Goal: Task Accomplishment & Management: Complete application form

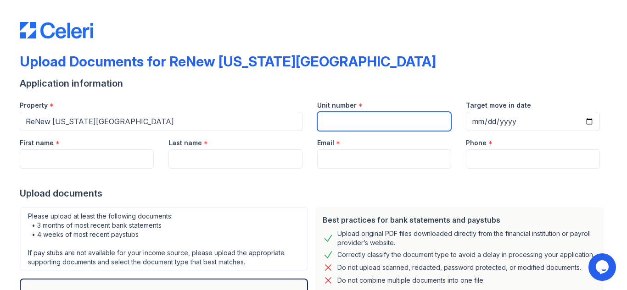
click at [330, 122] on input "Unit number" at bounding box center [384, 121] width 134 height 19
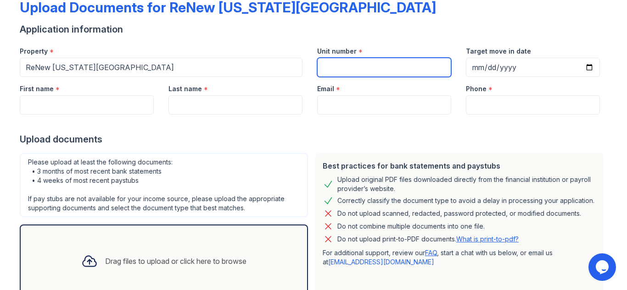
scroll to position [53, 0]
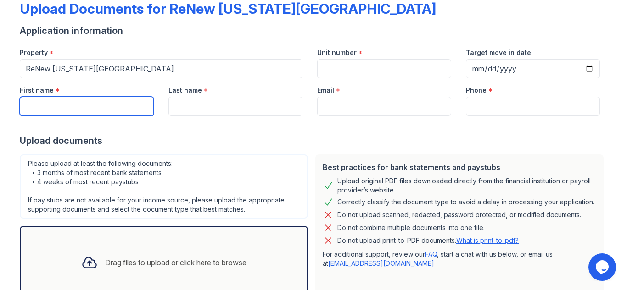
click at [56, 109] on input "First name" at bounding box center [87, 106] width 134 height 19
type input "[PERSON_NAME]"
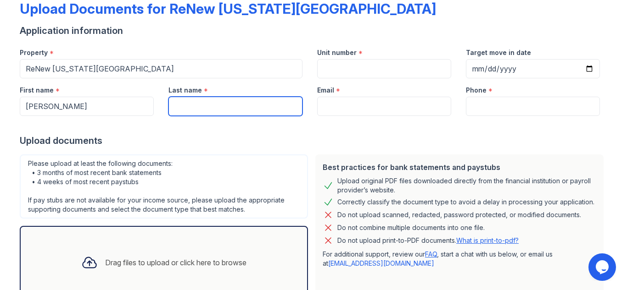
click at [196, 109] on input "Last name" at bounding box center [235, 106] width 134 height 19
type input "[PERSON_NAME]"
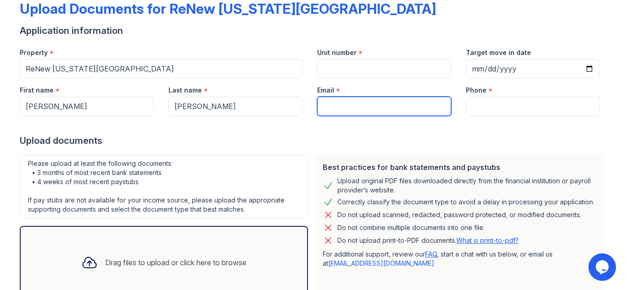
click at [348, 106] on input "Email" at bounding box center [384, 106] width 134 height 19
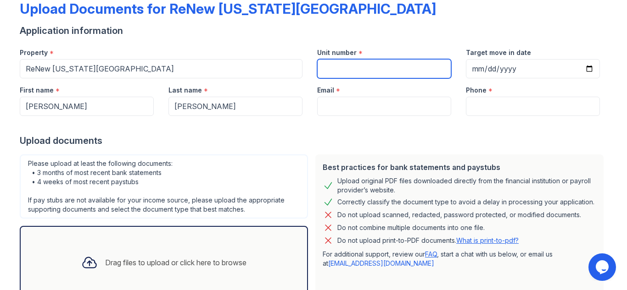
click at [327, 67] on input "Unit number" at bounding box center [384, 68] width 134 height 19
type input "202"
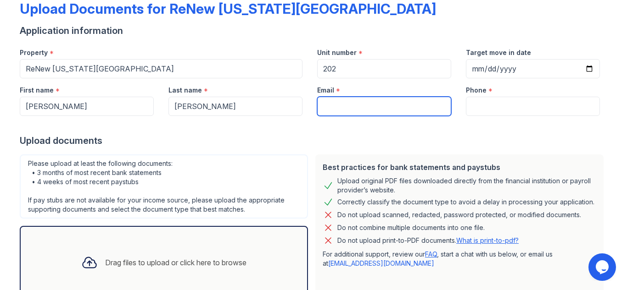
click at [335, 106] on input "Email" at bounding box center [384, 106] width 134 height 19
type input "[EMAIL_ADDRESS][DOMAIN_NAME]"
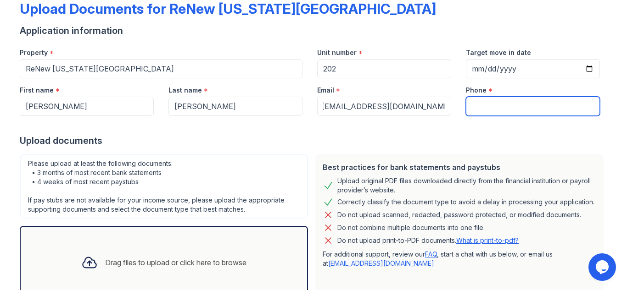
scroll to position [0, 0]
click at [478, 106] on input "Phone" at bounding box center [533, 106] width 134 height 19
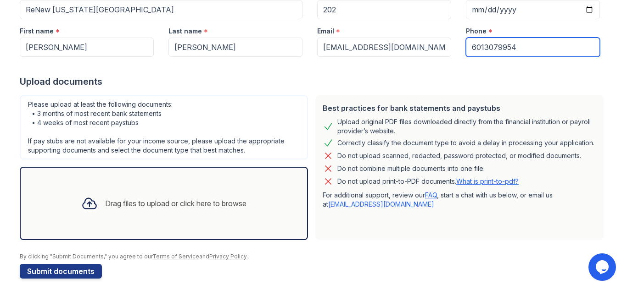
scroll to position [113, 0]
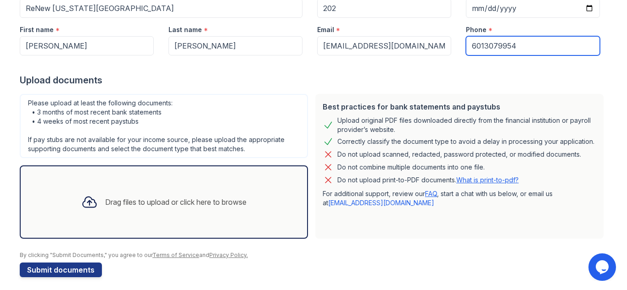
type input "6013079954"
click at [105, 201] on div "Drag files to upload or click here to browse" at bounding box center [175, 202] width 141 height 11
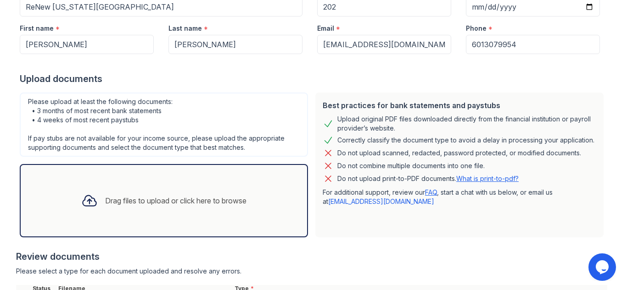
scroll to position [205, 0]
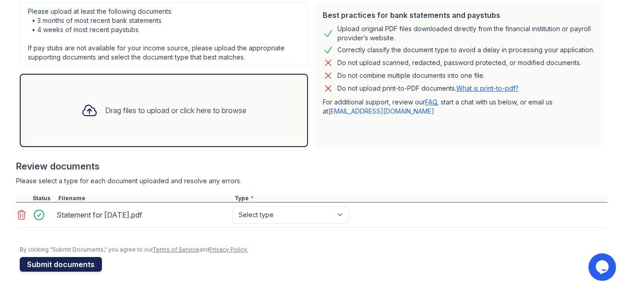
click at [46, 261] on button "Submit documents" at bounding box center [61, 264] width 82 height 15
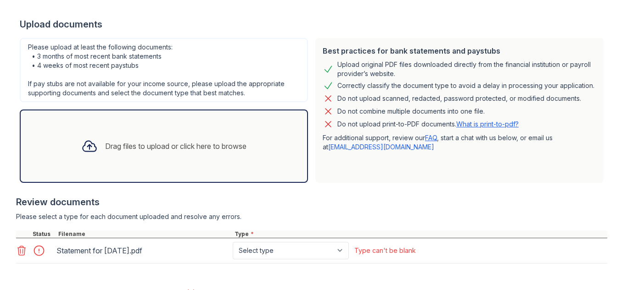
scroll to position [196, 0]
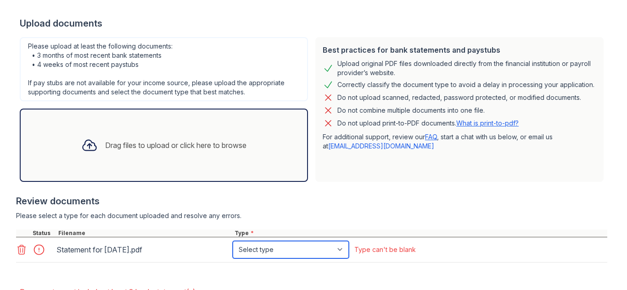
click at [311, 247] on select "Select type Paystub Bank Statement Offer Letter Tax Documents Benefit Award Let…" at bounding box center [291, 249] width 116 height 17
select select "paystub"
click at [233, 241] on select "Select type Paystub Bank Statement Offer Letter Tax Documents Benefit Award Let…" at bounding box center [291, 249] width 116 height 17
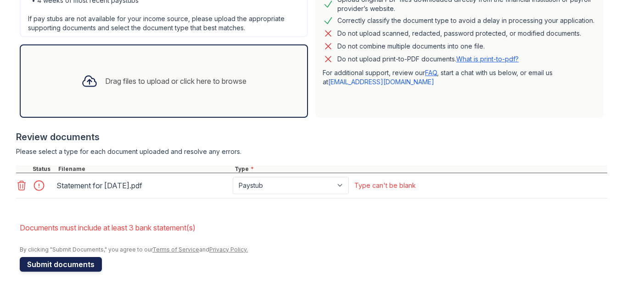
click at [57, 261] on button "Submit documents" at bounding box center [61, 264] width 82 height 15
click at [85, 82] on icon at bounding box center [89, 81] width 17 height 17
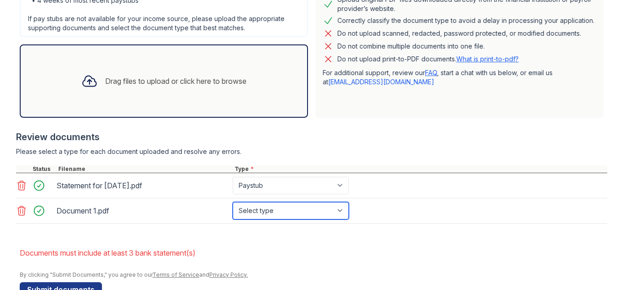
click at [273, 217] on select "Select type Paystub Bank Statement Offer Letter Tax Documents Benefit Award Let…" at bounding box center [291, 210] width 116 height 17
select select "bank_statement"
click at [233, 202] on select "Select type Paystub Bank Statement Offer Letter Tax Documents Benefit Award Let…" at bounding box center [291, 210] width 116 height 17
click at [120, 77] on div "Drag files to upload or click here to browse" at bounding box center [175, 81] width 141 height 11
click at [187, 83] on div "Drag files to upload or click here to browse" at bounding box center [175, 81] width 141 height 11
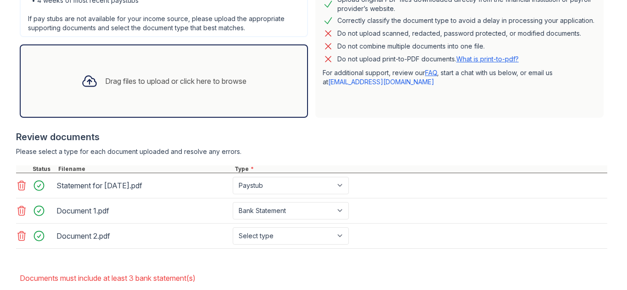
click at [111, 82] on div "Drag files to upload or click here to browse" at bounding box center [175, 81] width 141 height 11
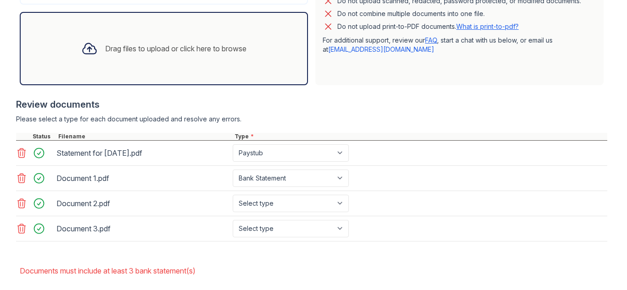
scroll to position [294, 0]
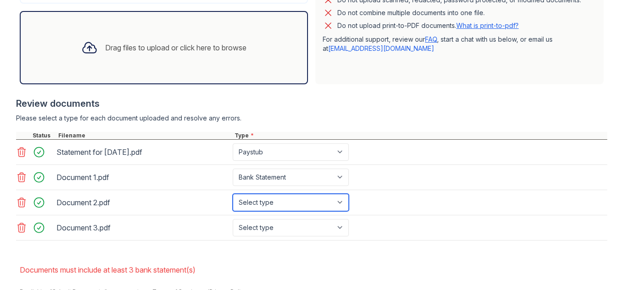
click at [281, 204] on select "Select type Paystub Bank Statement Offer Letter Tax Documents Benefit Award Let…" at bounding box center [291, 202] width 116 height 17
select select "bank_statement"
click at [233, 194] on select "Select type Paystub Bank Statement Offer Letter Tax Documents Benefit Award Let…" at bounding box center [291, 202] width 116 height 17
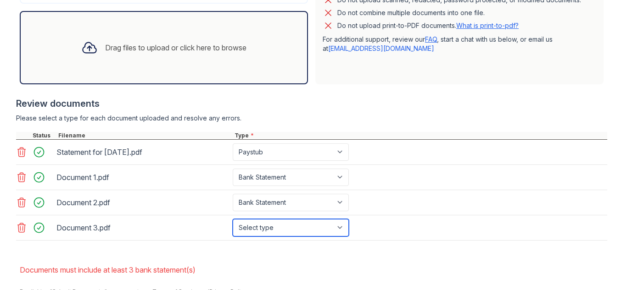
click at [281, 225] on select "Select type Paystub Bank Statement Offer Letter Tax Documents Benefit Award Let…" at bounding box center [291, 227] width 116 height 17
select select "bank_statement"
click at [233, 219] on select "Select type Paystub Bank Statement Offer Letter Tax Documents Benefit Award Let…" at bounding box center [291, 227] width 116 height 17
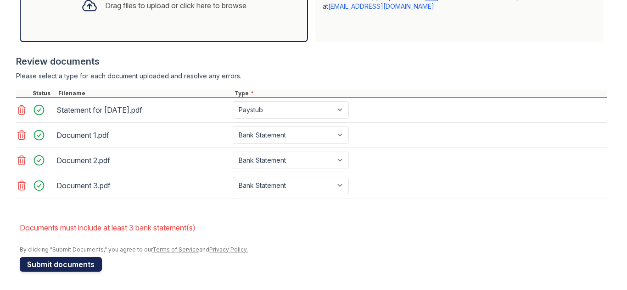
click at [50, 265] on button "Submit documents" at bounding box center [61, 264] width 82 height 15
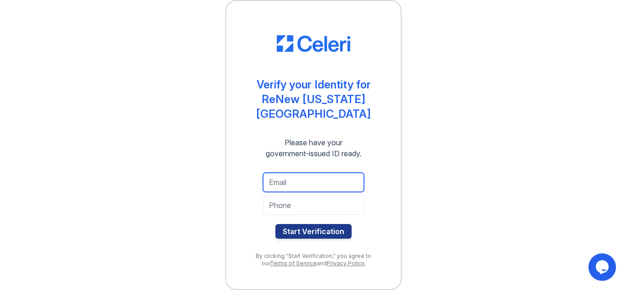
click at [298, 180] on input "email" at bounding box center [313, 182] width 101 height 19
type input "[EMAIL_ADDRESS][DOMAIN_NAME]"
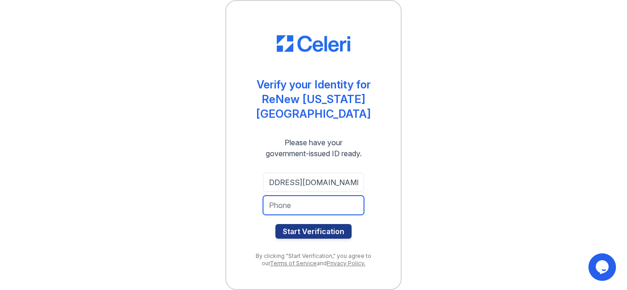
scroll to position [0, 0]
click at [296, 206] on input "tel" at bounding box center [313, 205] width 101 height 19
type input "6013079954"
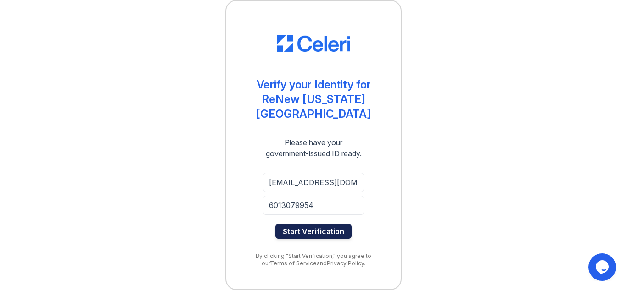
click at [316, 229] on button "Start Verification" at bounding box center [313, 231] width 76 height 15
